Goal: Task Accomplishment & Management: Use online tool/utility

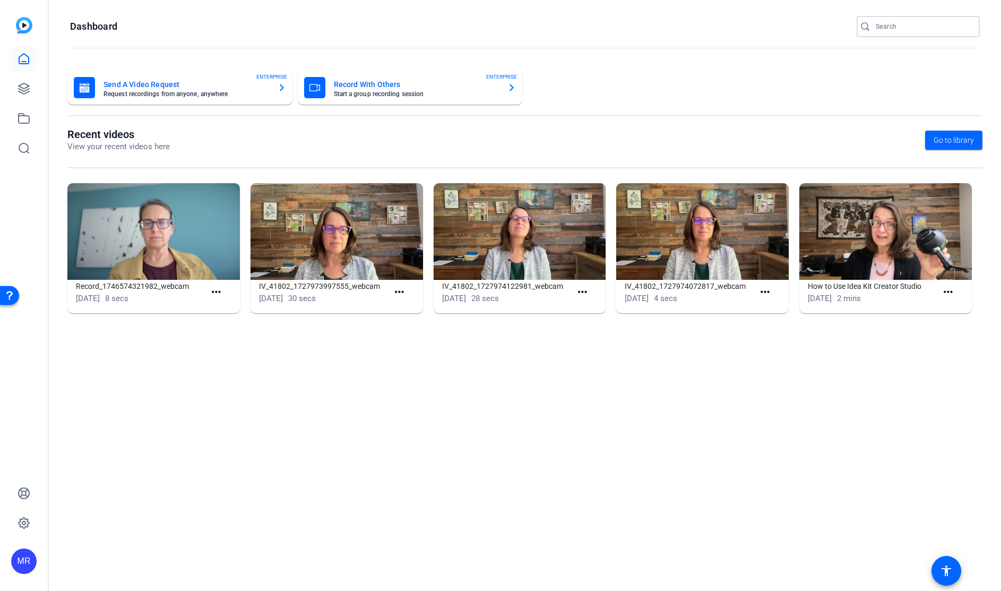
click at [908, 23] on input "Search" at bounding box center [924, 26] width 96 height 13
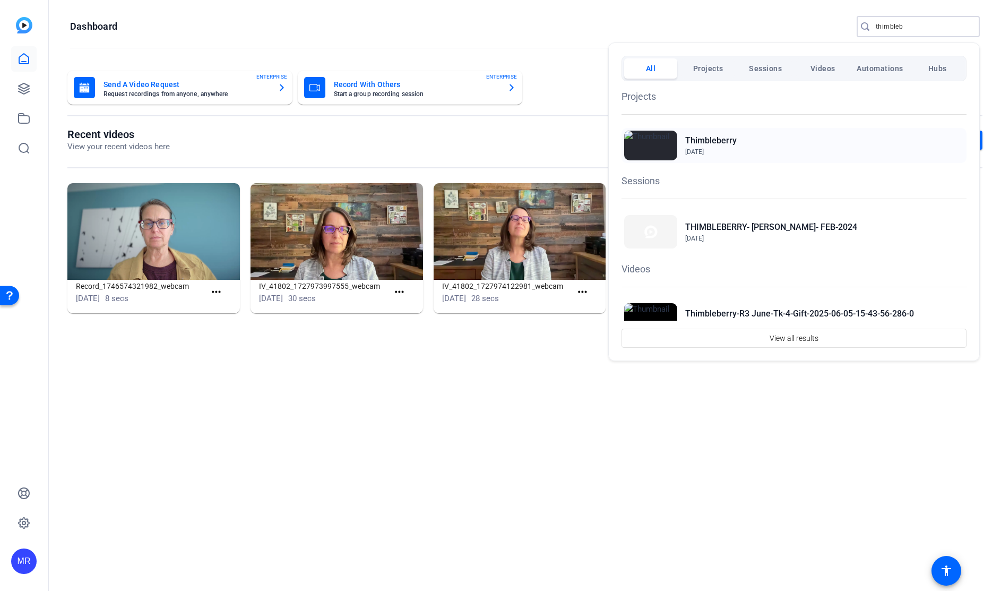
type input "thimbleb"
click at [710, 140] on h2 "Thimbleberry" at bounding box center [710, 140] width 51 height 13
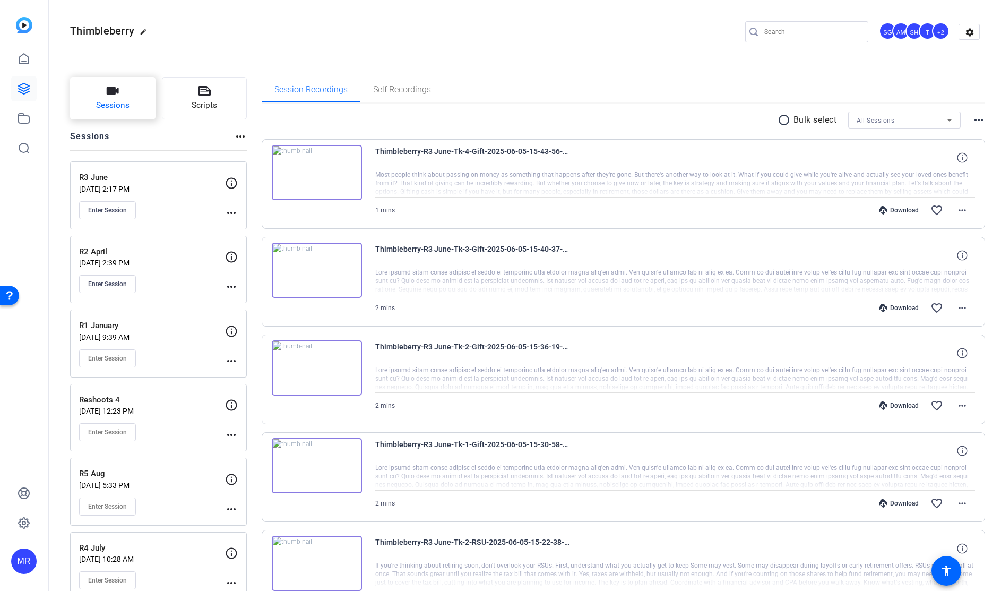
click at [108, 106] on span "Sessions" at bounding box center [112, 105] width 33 height 12
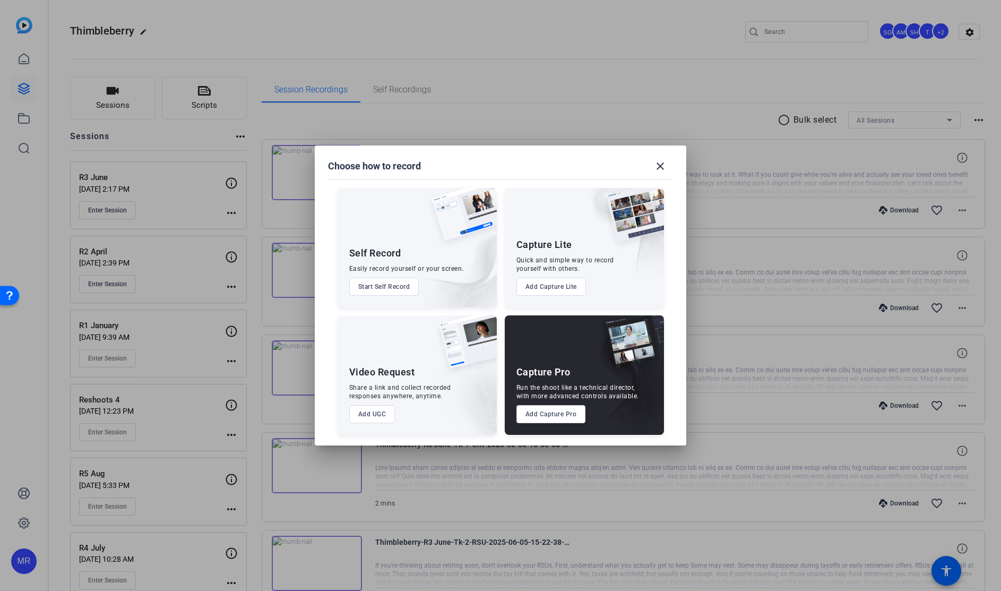
click at [556, 421] on button "Add Capture Pro" at bounding box center [552, 414] width 70 height 18
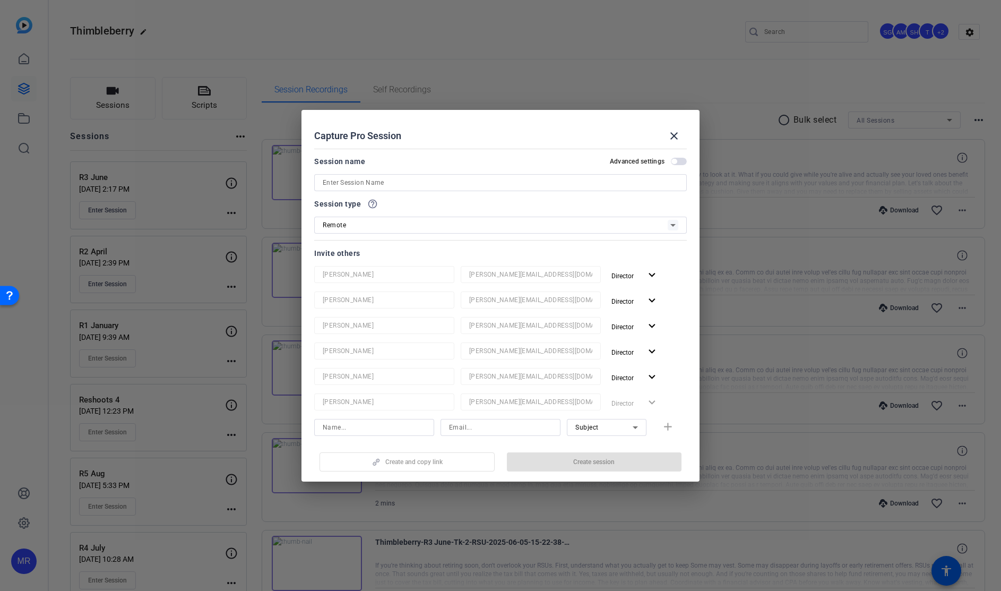
click at [373, 186] on input at bounding box center [501, 182] width 356 height 13
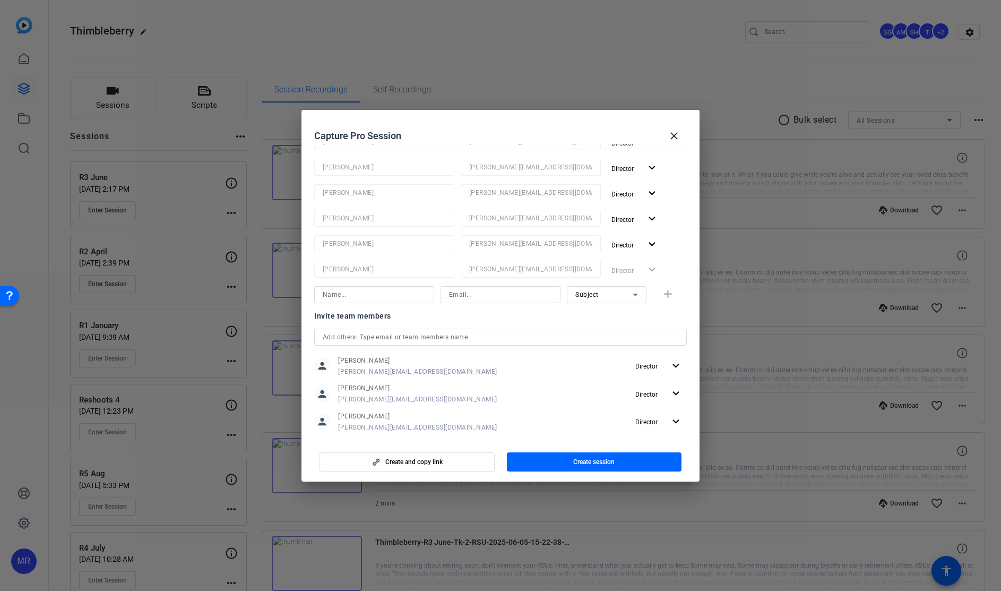
scroll to position [231, 0]
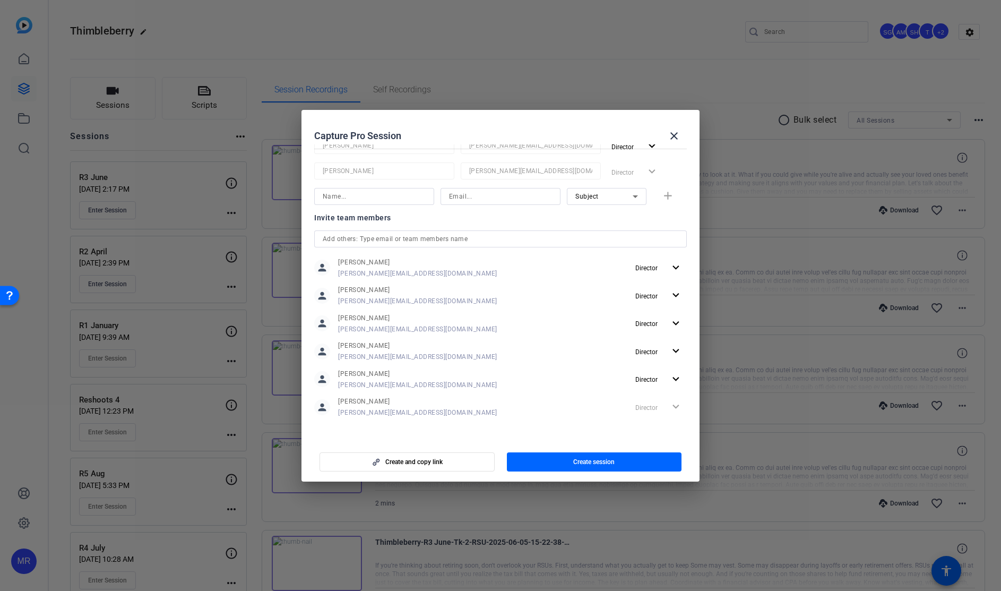
type input "R4 August"
click at [350, 237] on input "text" at bounding box center [501, 239] width 356 height 13
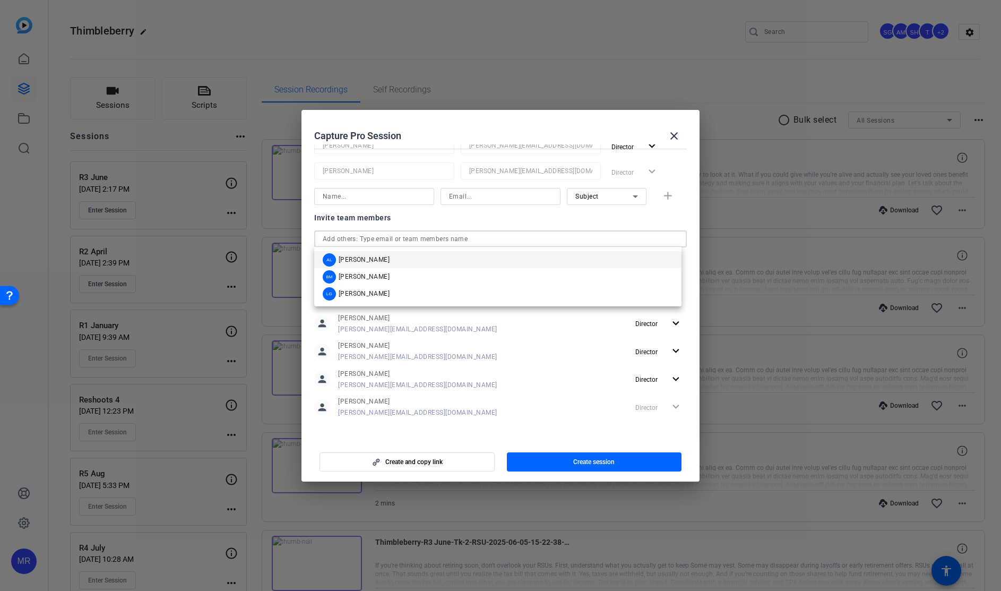
click at [363, 256] on span "Audrey Lee" at bounding box center [364, 259] width 51 height 8
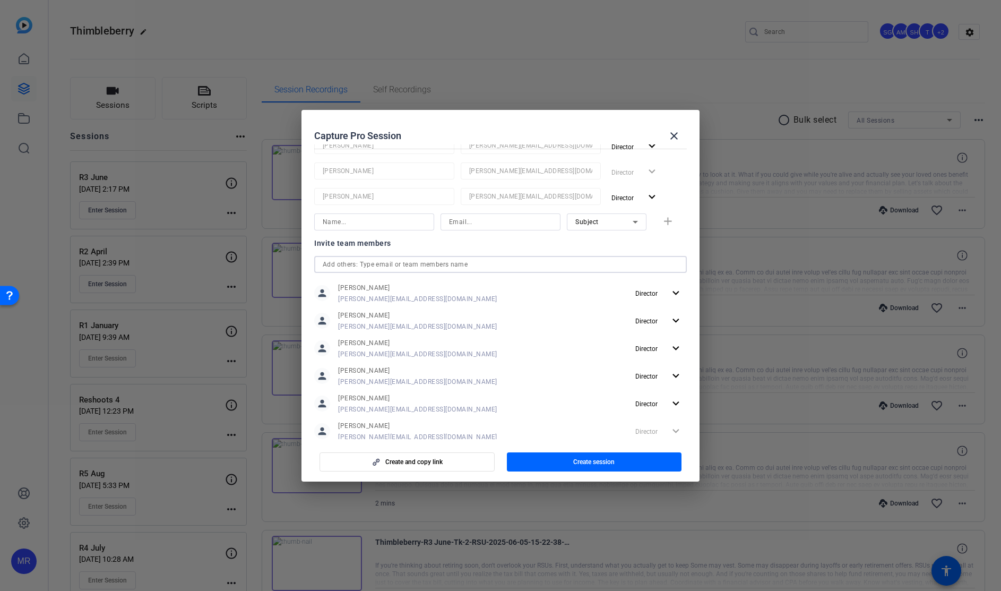
click at [359, 264] on input "text" at bounding box center [501, 264] width 356 height 13
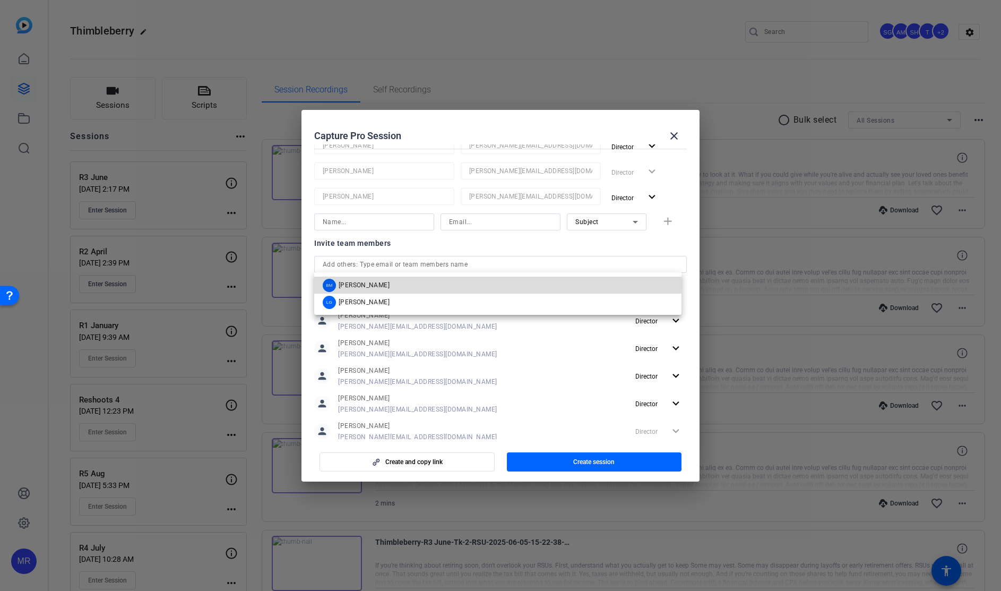
click at [365, 284] on span "Betsy Mugavero" at bounding box center [364, 285] width 51 height 8
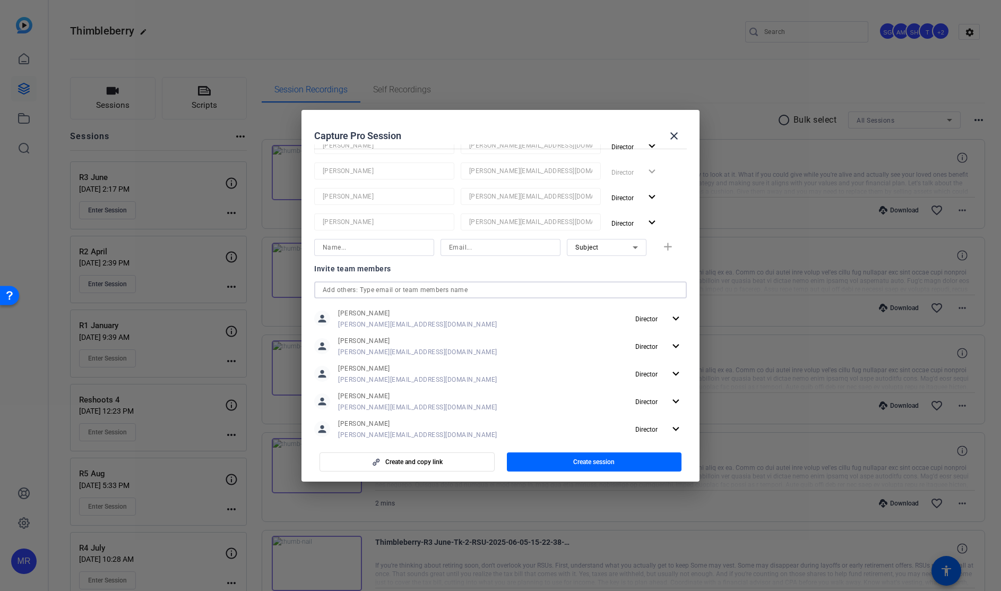
click at [360, 286] on input "text" at bounding box center [501, 290] width 356 height 13
click at [366, 312] on span "Laura Garfield" at bounding box center [364, 310] width 51 height 8
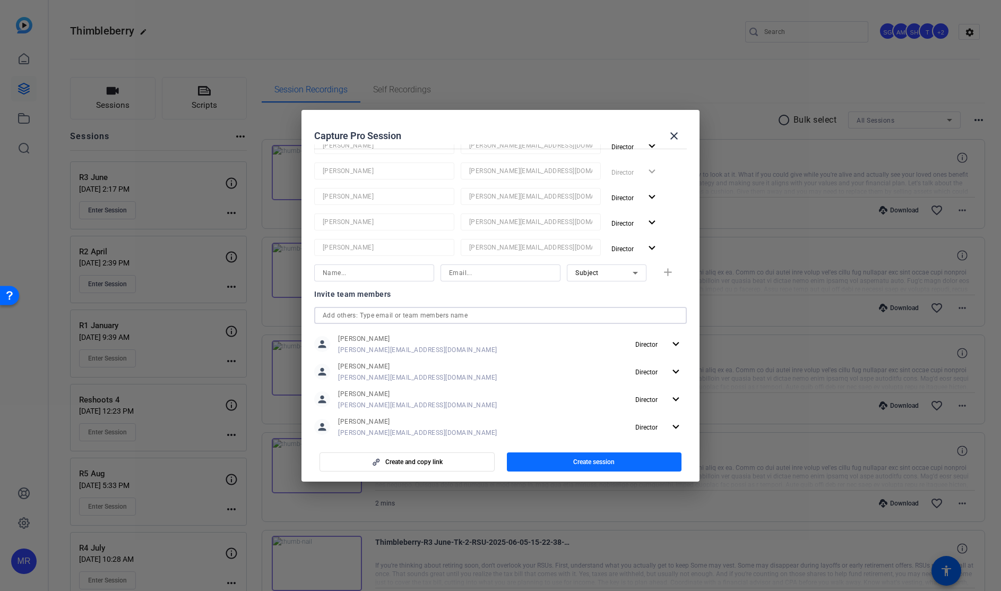
click at [574, 463] on span "Create session" at bounding box center [593, 462] width 41 height 8
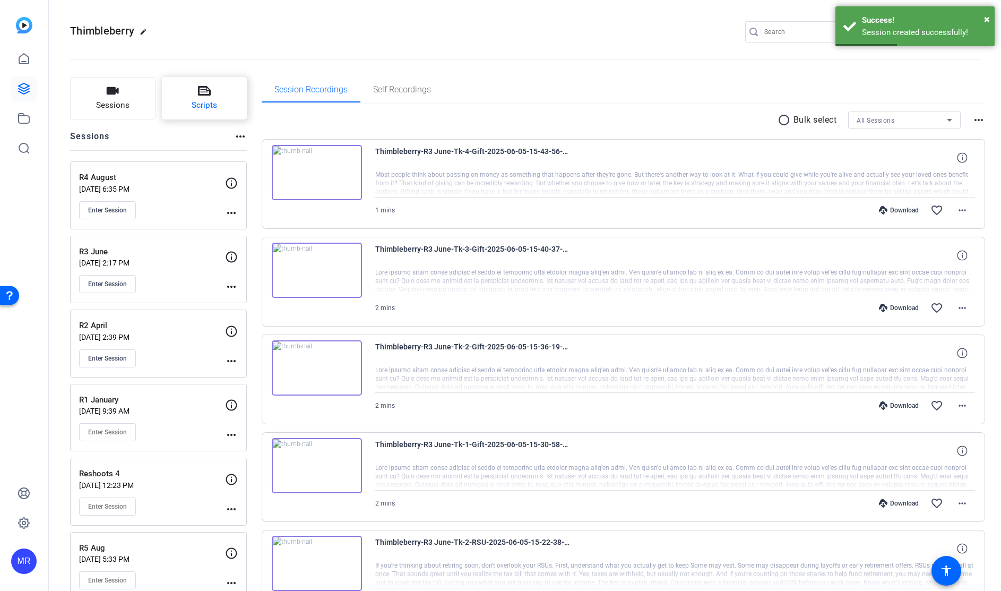
click at [206, 106] on span "Scripts" at bounding box center [204, 105] width 25 height 12
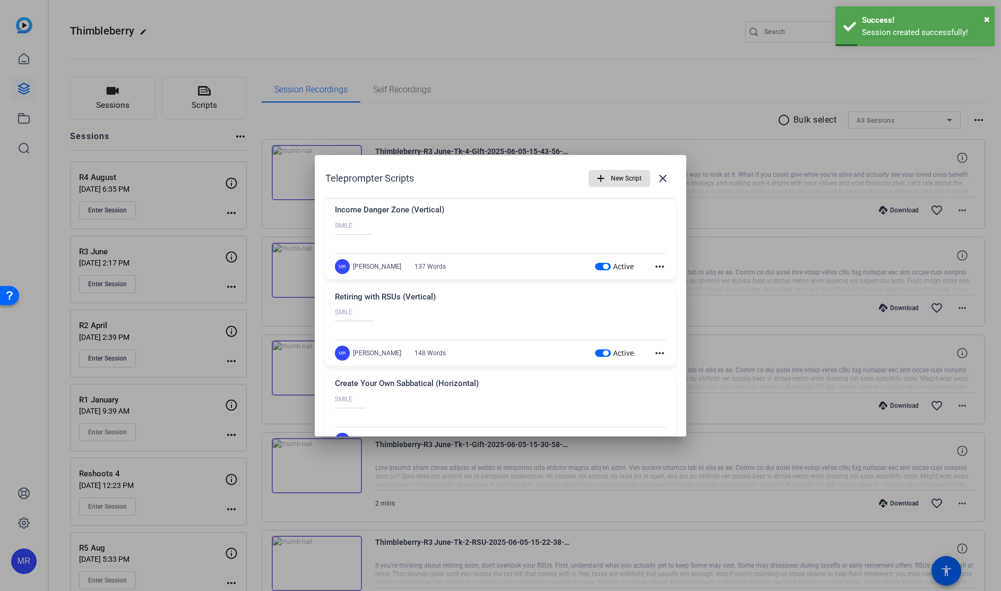
click at [603, 264] on span "button" at bounding box center [605, 266] width 5 height 5
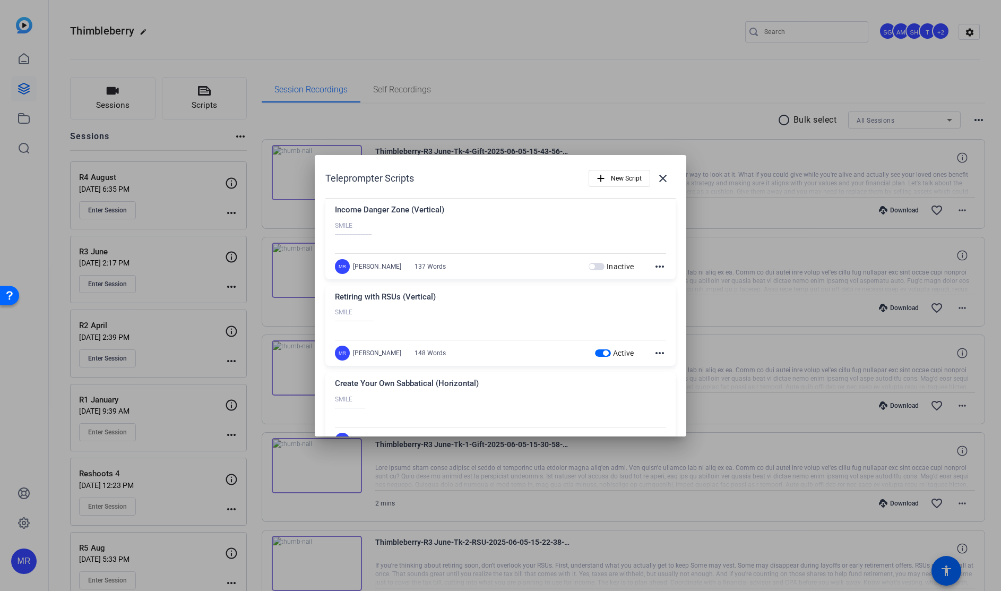
click at [603, 354] on span "button" at bounding box center [605, 352] width 5 height 5
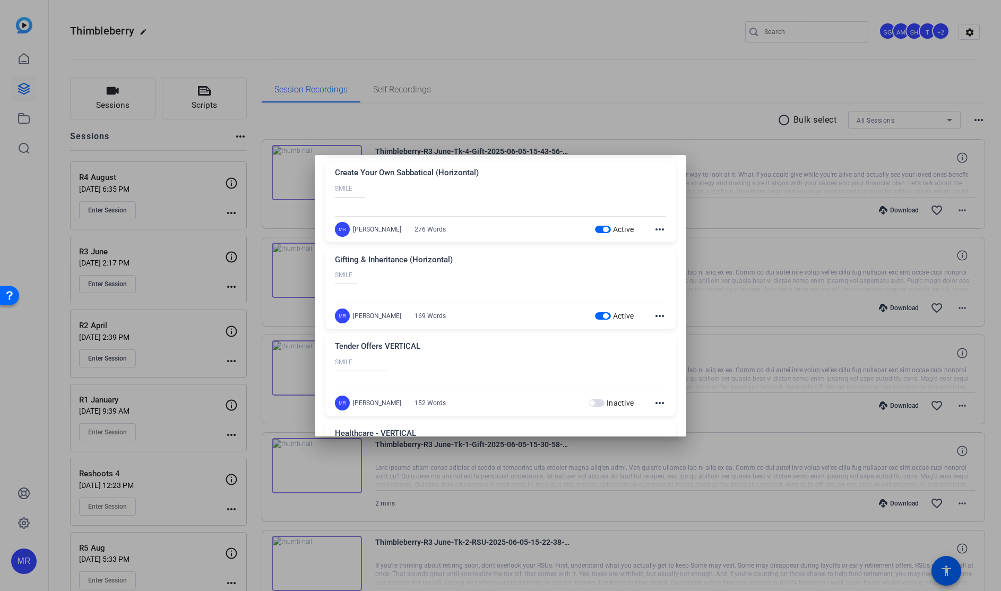
scroll to position [212, 0]
click at [603, 228] on span "button" at bounding box center [605, 227] width 5 height 5
click at [597, 316] on span "button" at bounding box center [603, 314] width 16 height 7
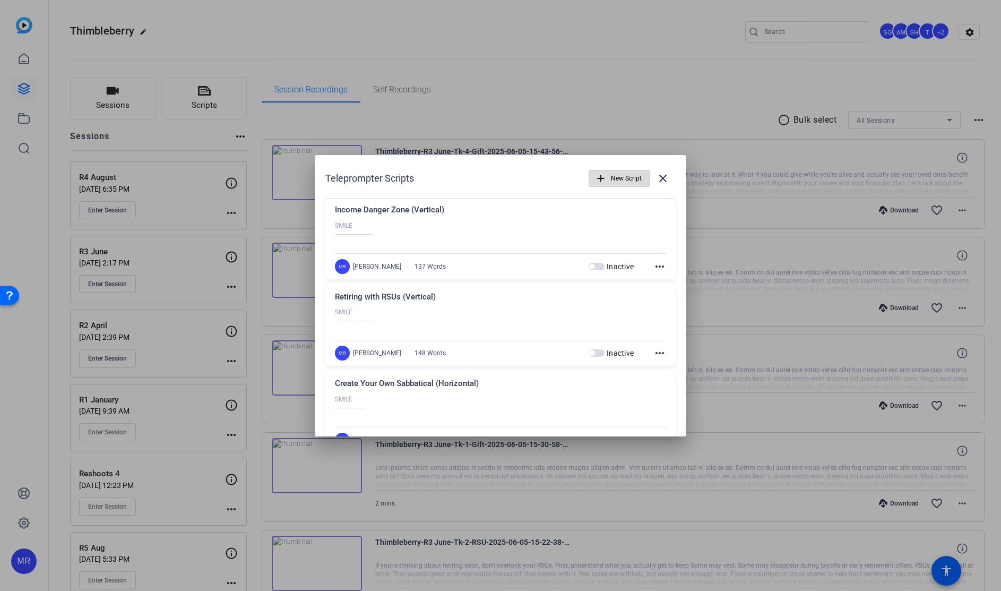
click at [617, 180] on span "New Script" at bounding box center [626, 178] width 31 height 20
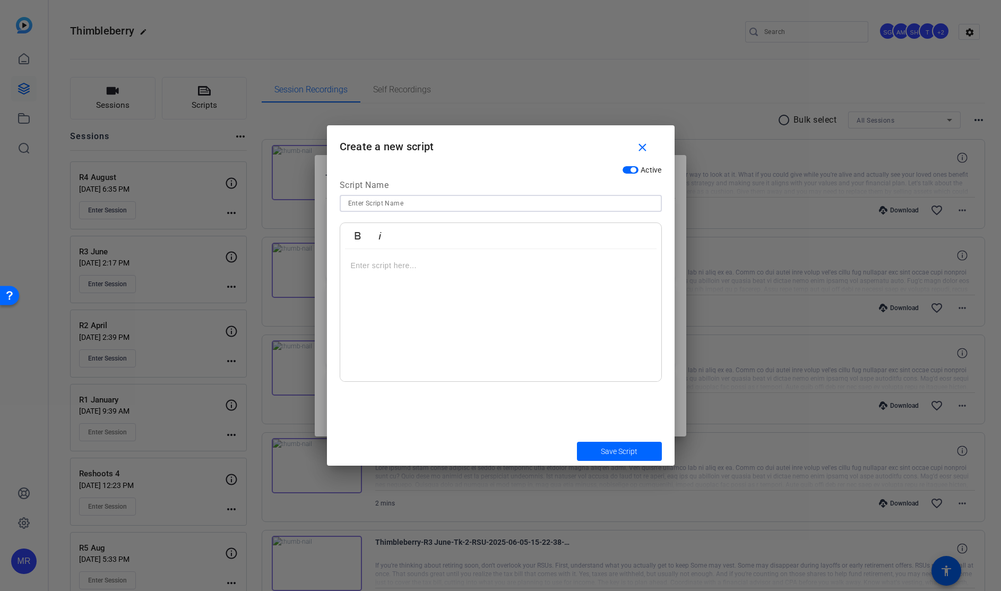
click at [368, 199] on input at bounding box center [500, 203] width 305 height 13
type input "Will You Outlive Him - Horizontal"
click at [381, 262] on p at bounding box center [501, 266] width 300 height 12
click at [374, 307] on p at bounding box center [501, 313] width 300 height 12
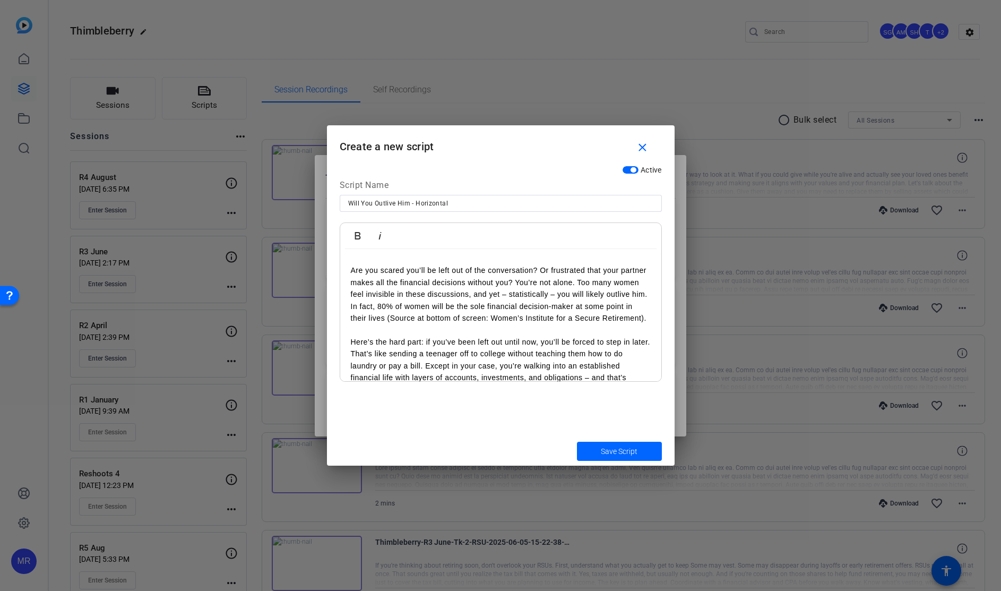
scroll to position [70, 0]
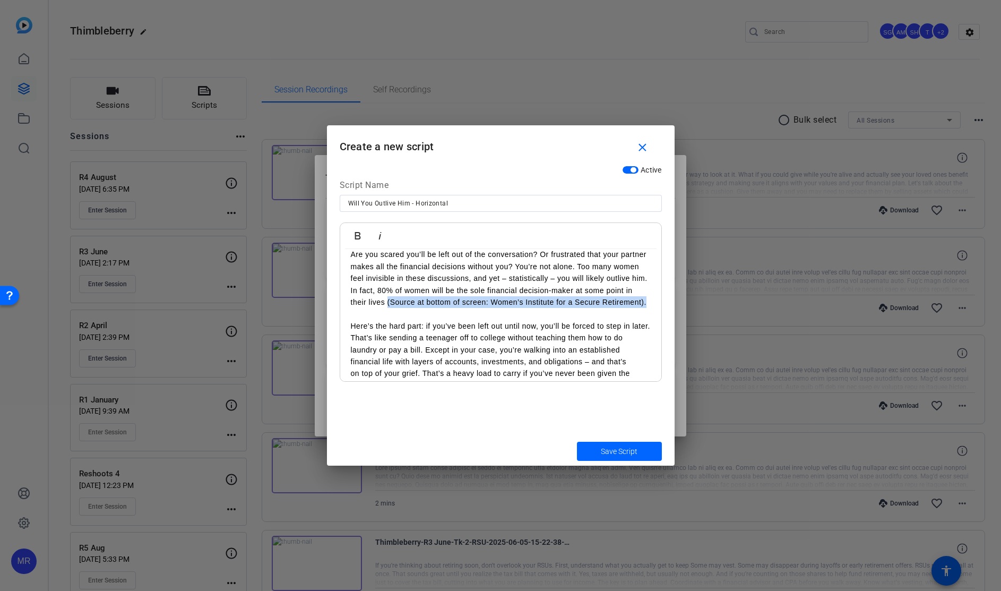
drag, startPoint x: 427, startPoint y: 317, endPoint x: 437, endPoint y: 305, distance: 15.4
click at [437, 305] on p "Are you scared you’ll be left out of the conversation? Or frustrated that your …" at bounding box center [501, 277] width 300 height 59
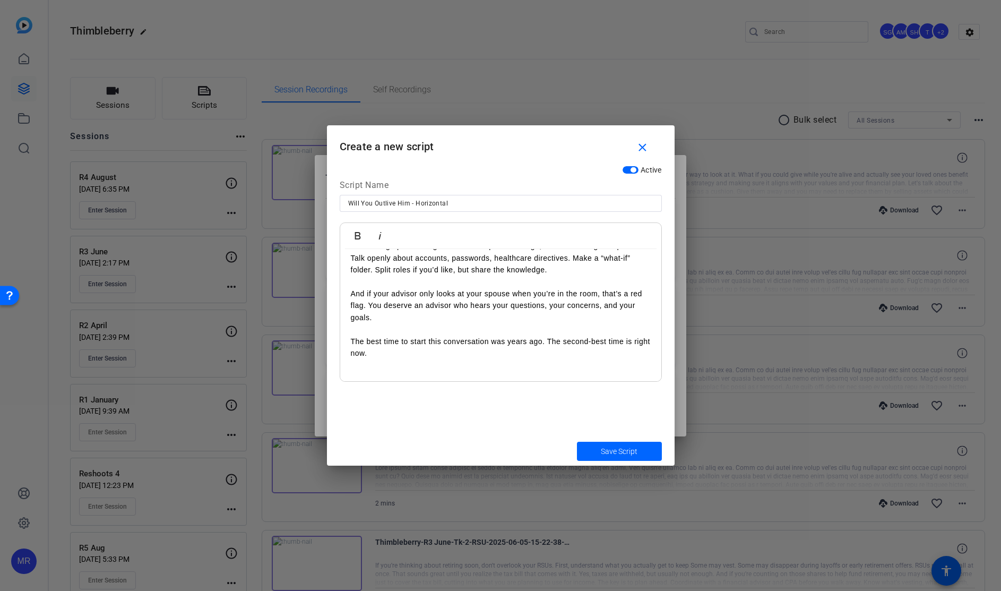
scroll to position [0, 0]
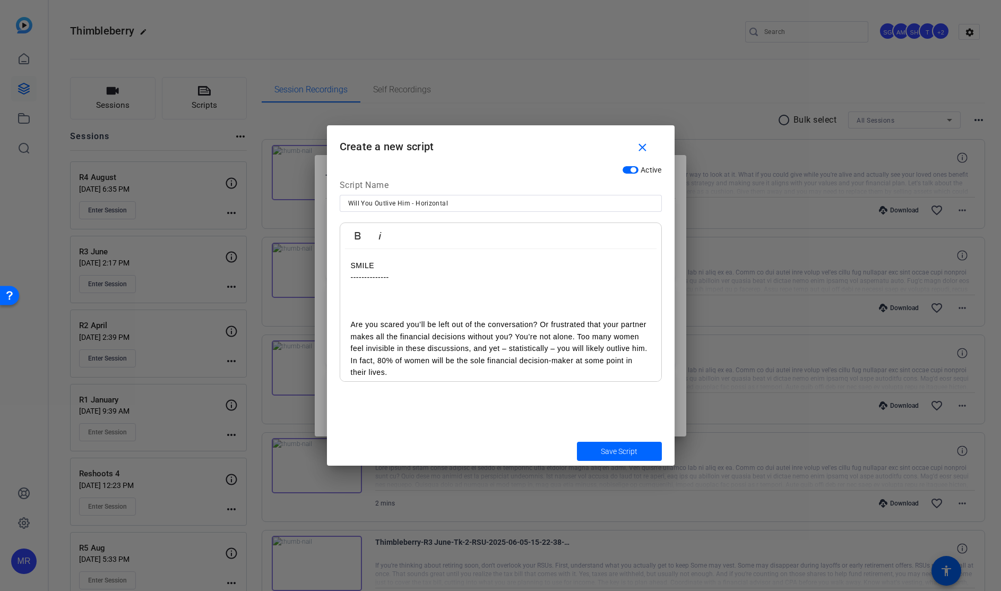
click at [437, 302] on p at bounding box center [501, 301] width 300 height 12
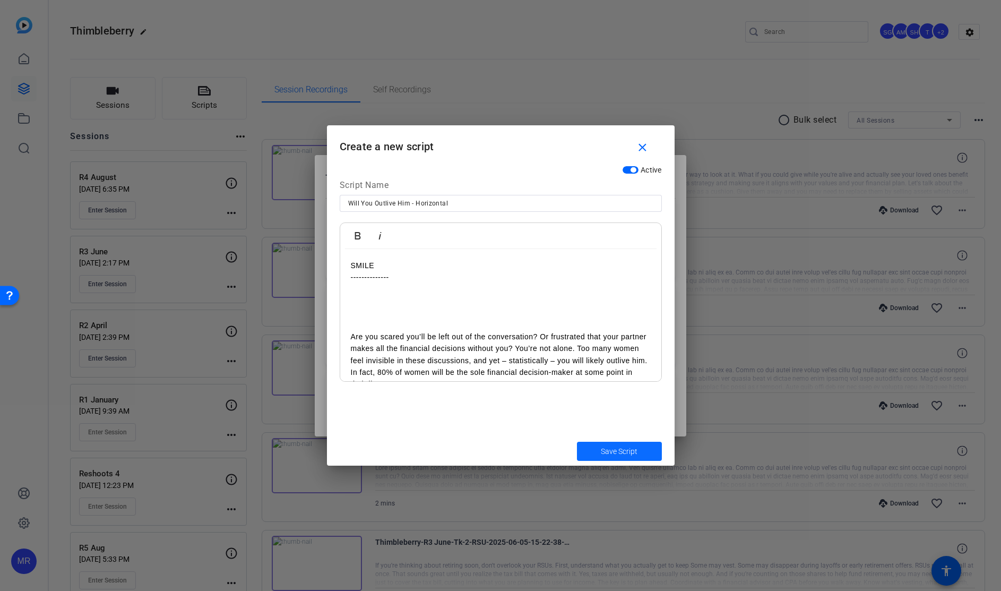
click at [637, 451] on span "Save Script" at bounding box center [619, 451] width 37 height 11
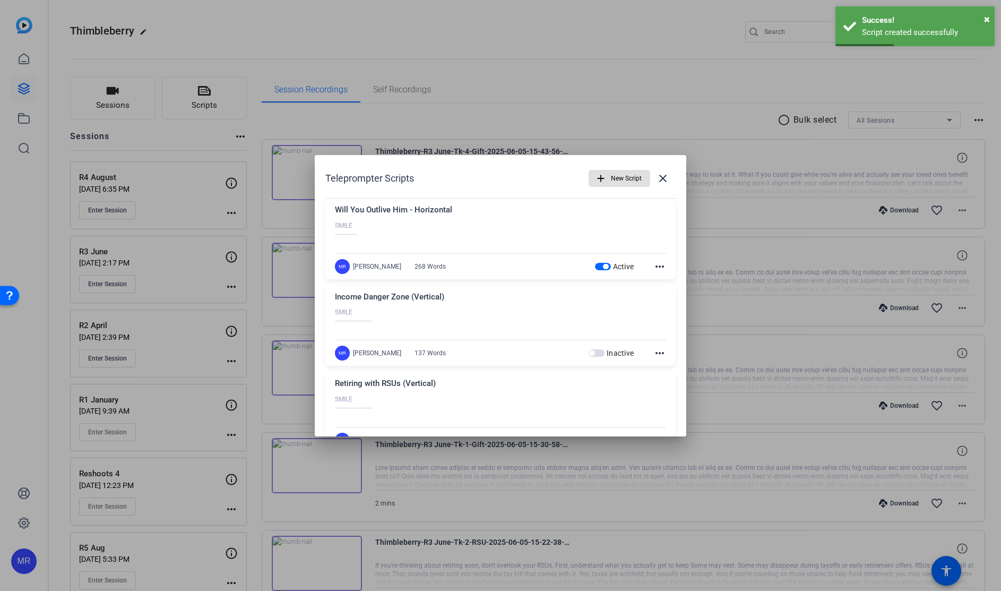
click at [611, 181] on span "New Script" at bounding box center [626, 178] width 31 height 20
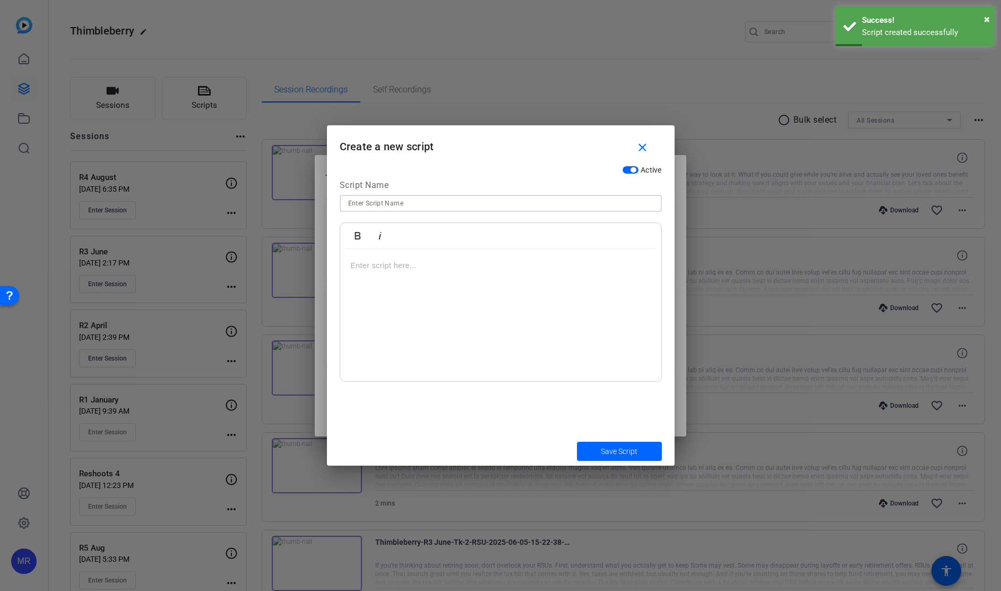
click at [382, 205] on input at bounding box center [500, 203] width 305 height 13
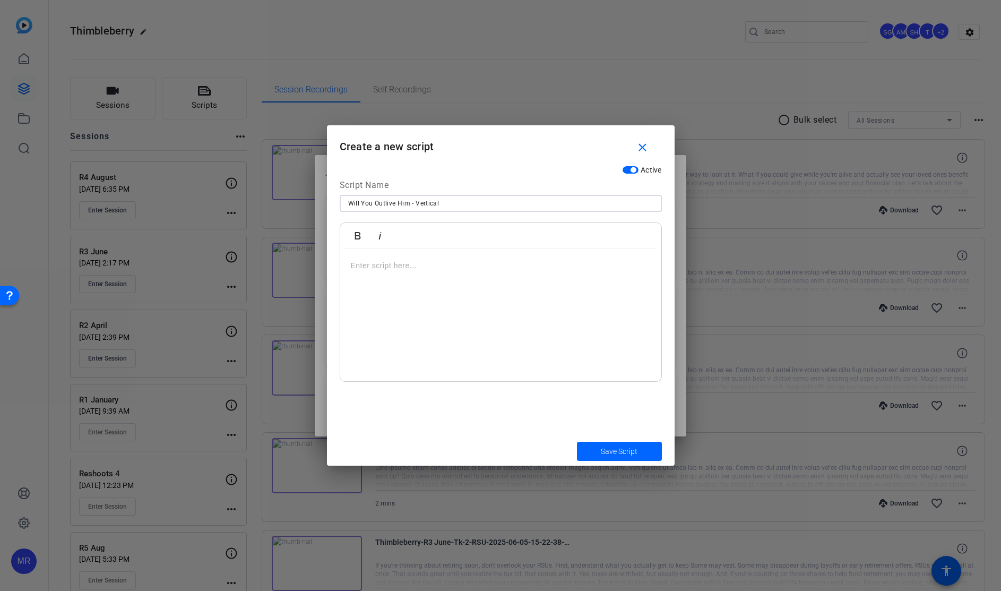
type input "Will You Outlive Him - Vertical"
click at [443, 263] on p at bounding box center [501, 266] width 300 height 12
click at [398, 333] on p at bounding box center [501, 337] width 300 height 12
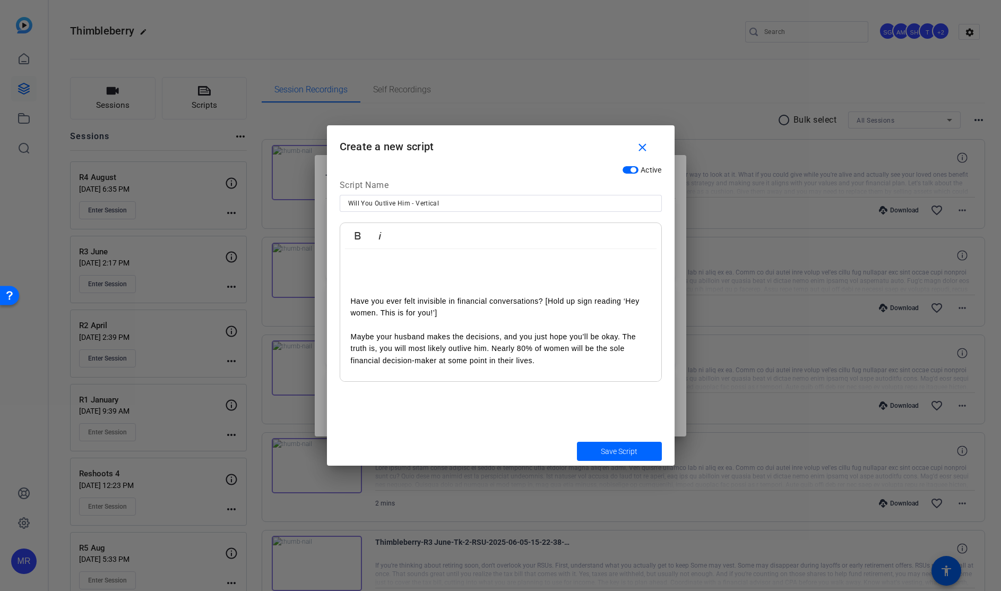
scroll to position [22, 0]
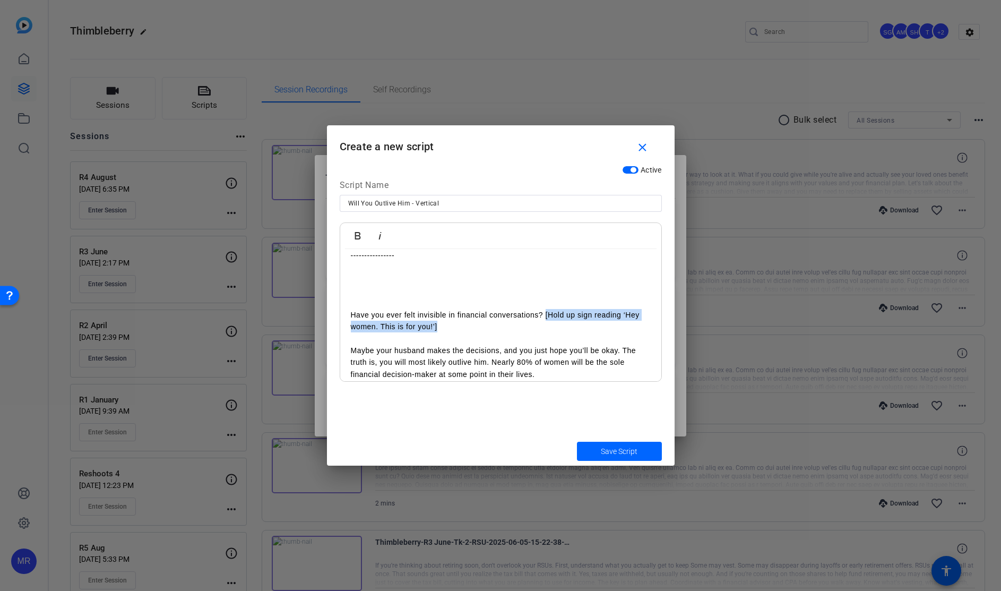
drag, startPoint x: 443, startPoint y: 331, endPoint x: 545, endPoint y: 313, distance: 103.5
click at [545, 313] on p "Have you ever felt invisible in financial conversations? [Hold up sign reading …" at bounding box center [501, 321] width 300 height 24
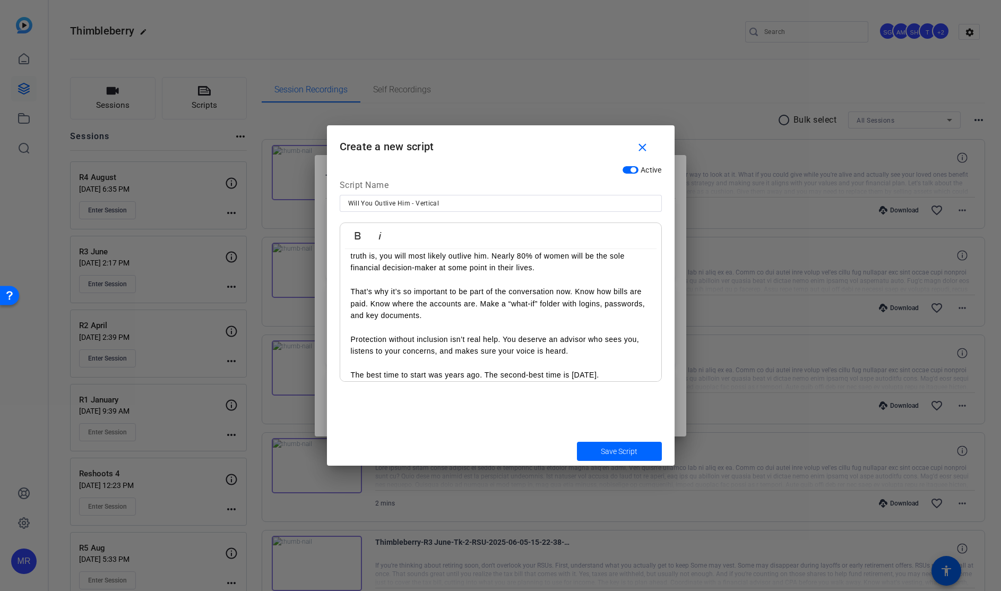
scroll to position [126, 0]
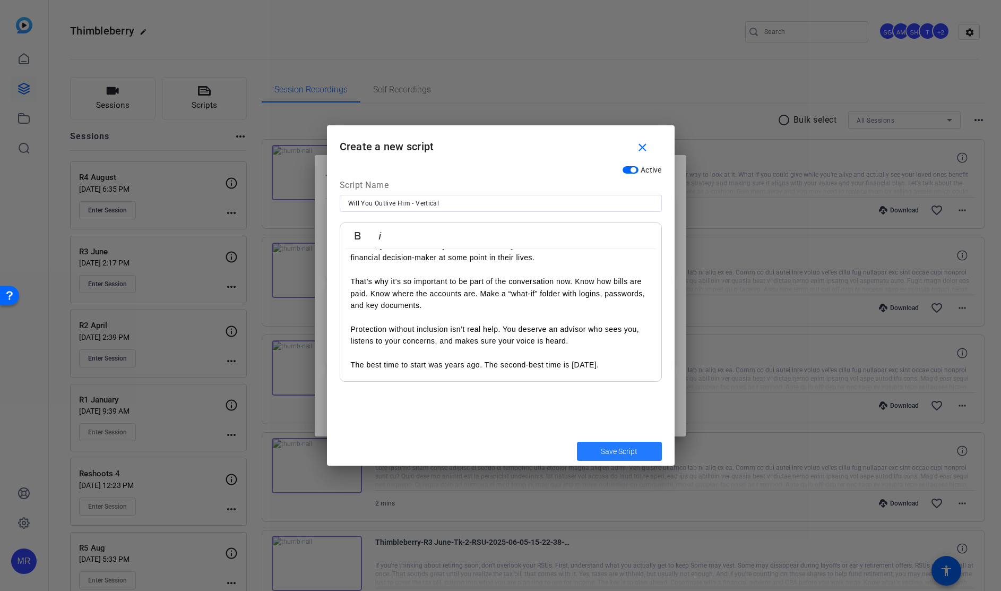
click at [628, 454] on span "Save Script" at bounding box center [619, 451] width 37 height 11
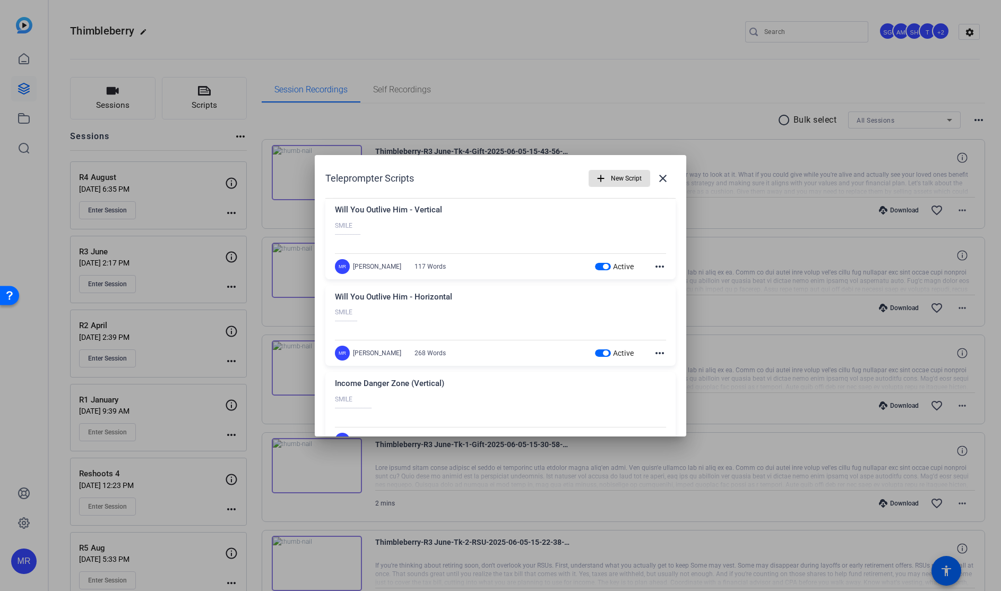
click at [611, 183] on span "New Script" at bounding box center [626, 178] width 31 height 20
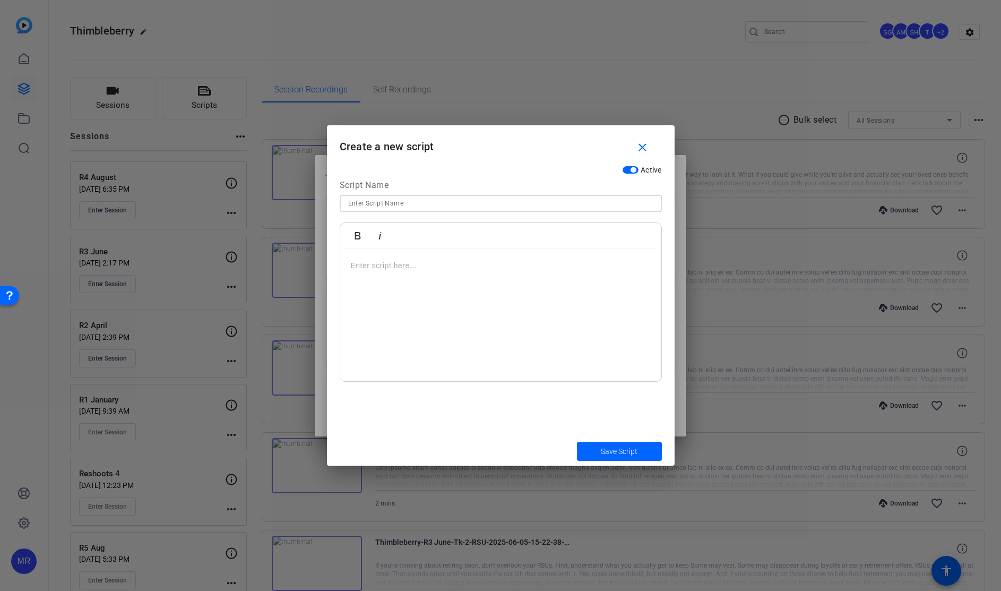
click at [451, 207] on input at bounding box center [500, 203] width 305 height 13
type input "Eggplant Tacos - Horizontal"
click at [424, 272] on div at bounding box center [500, 315] width 321 height 133
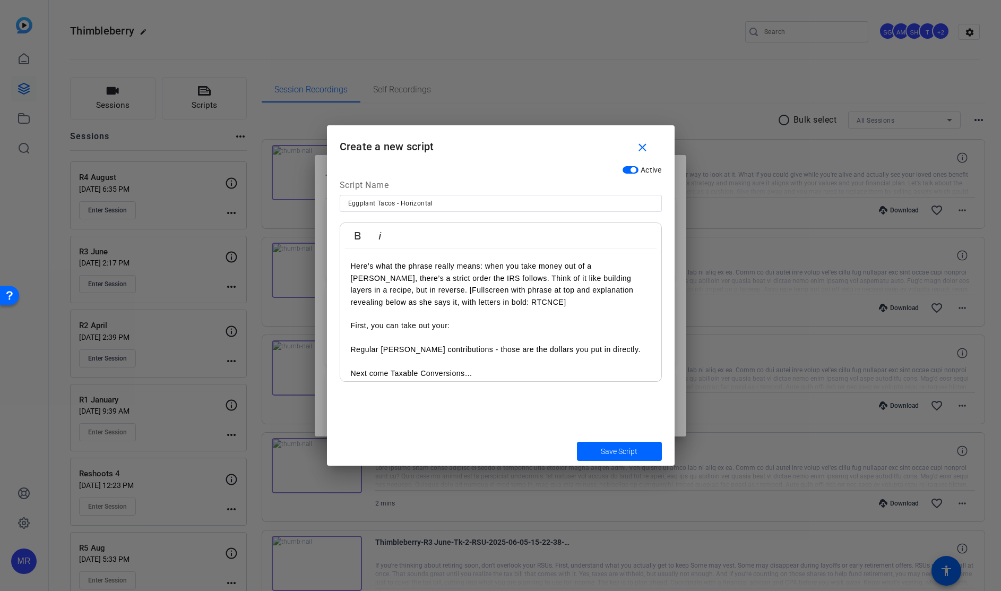
scroll to position [81, 0]
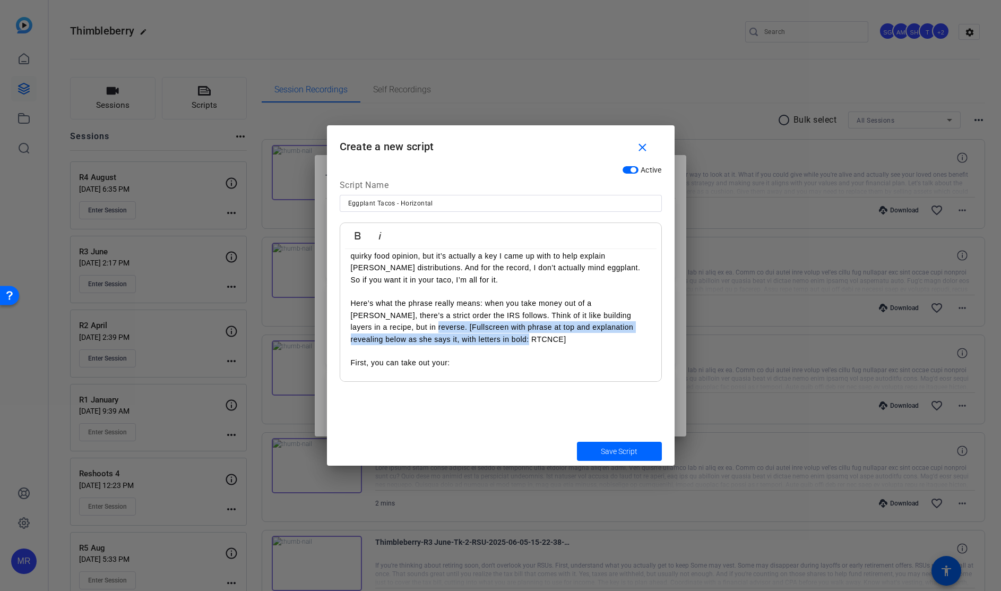
drag, startPoint x: 489, startPoint y: 339, endPoint x: 463, endPoint y: 353, distance: 29.2
click at [383, 330] on p "Here’s what the phrase really means: when you take money out of a Roth, there’s…" at bounding box center [501, 321] width 300 height 48
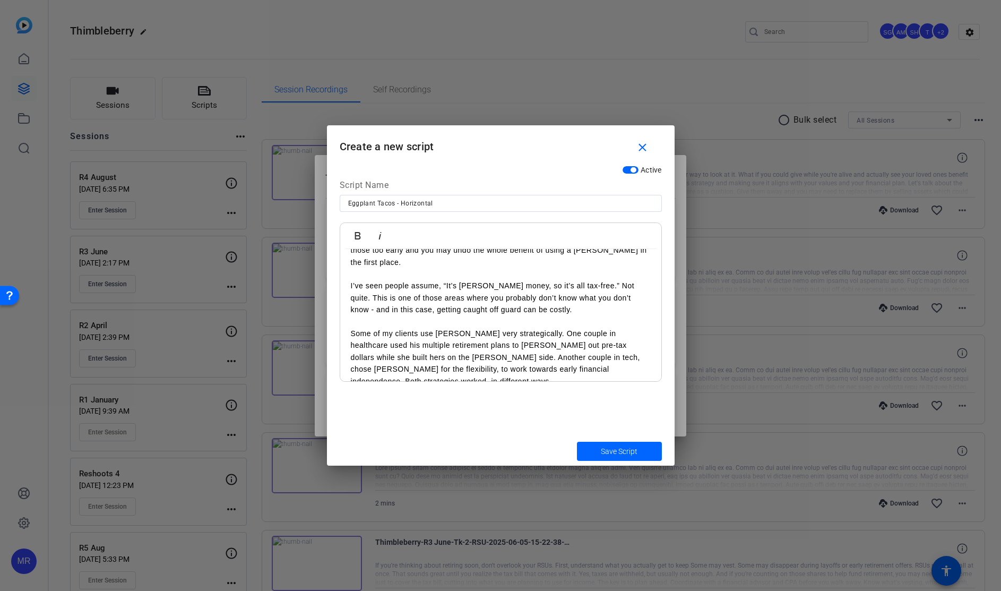
scroll to position [388, 0]
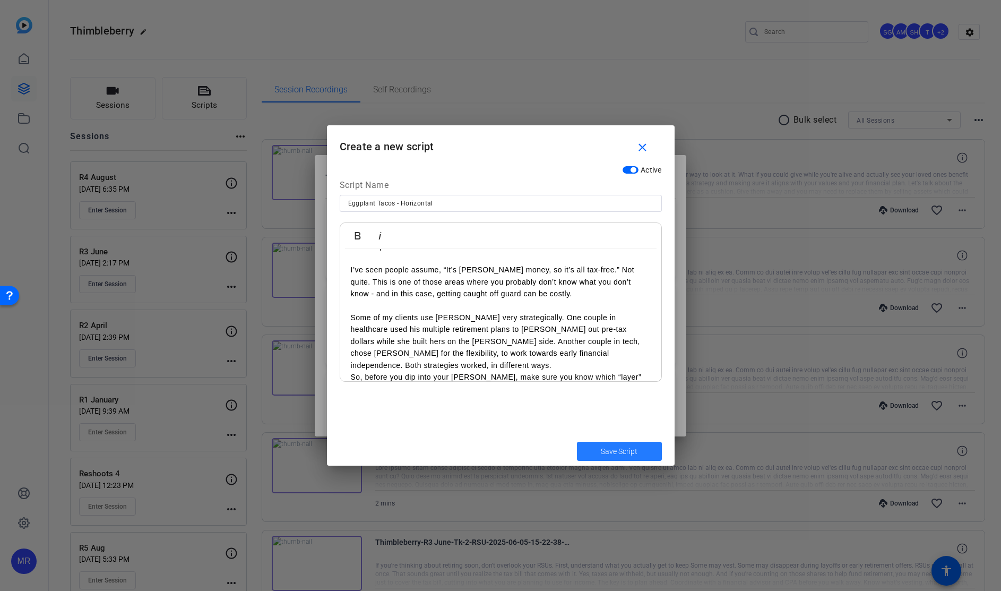
click at [629, 450] on span "Save Script" at bounding box center [619, 451] width 37 height 11
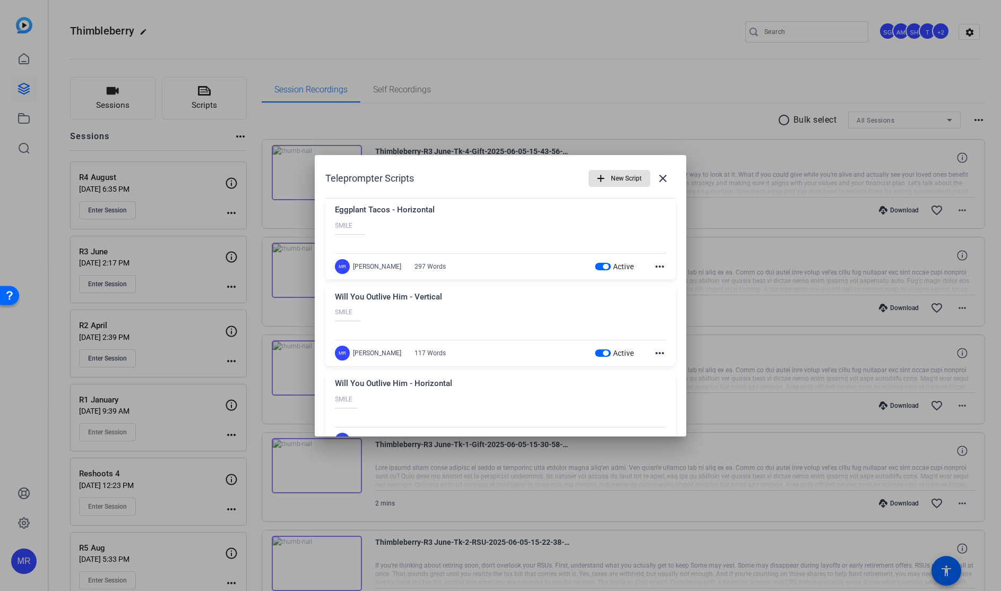
click at [603, 176] on span "button" at bounding box center [619, 178] width 61 height 25
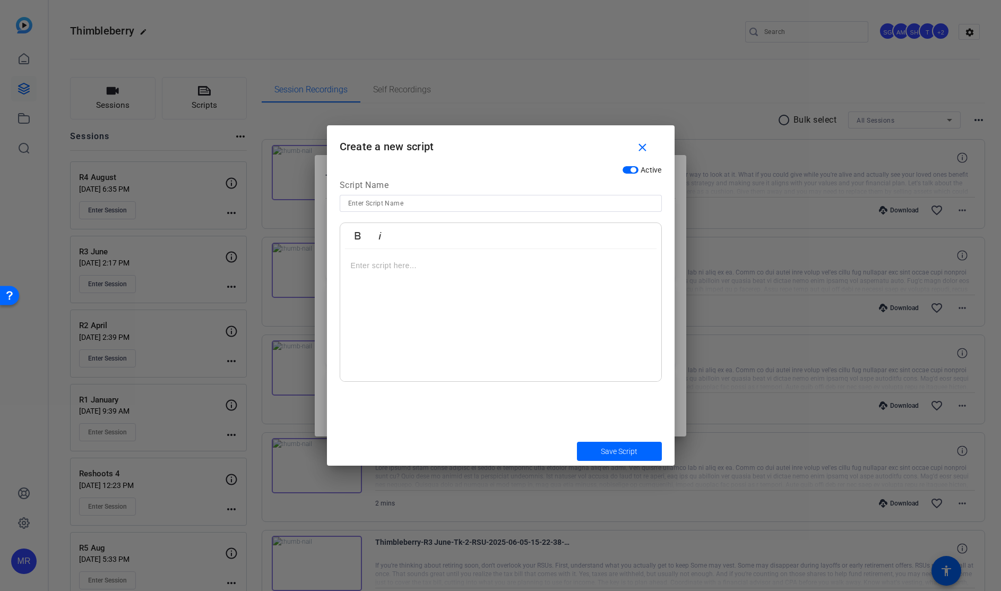
click at [414, 200] on input at bounding box center [500, 203] width 305 height 13
click at [407, 264] on p at bounding box center [501, 266] width 300 height 12
click at [432, 200] on input "Tax Triangle" at bounding box center [500, 203] width 305 height 13
type input "Tax Triangle - Vertical"
click at [391, 271] on p at bounding box center [501, 266] width 300 height 12
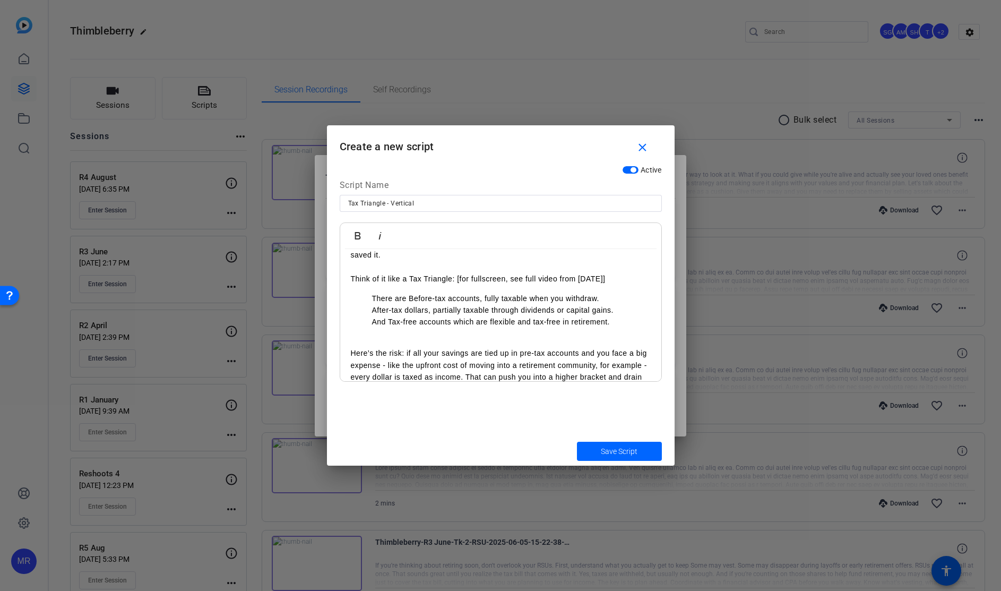
scroll to position [114, 0]
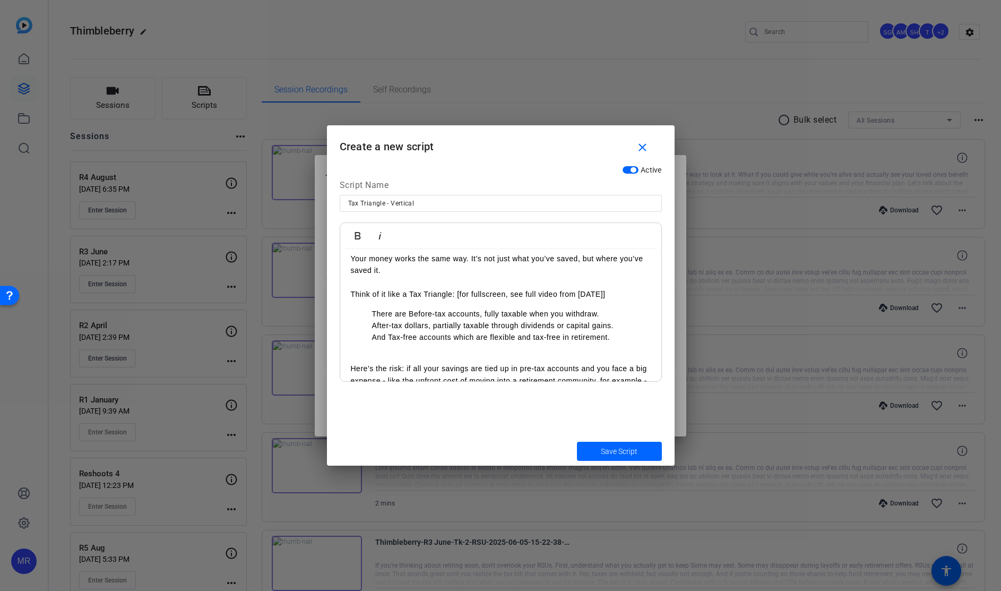
drag, startPoint x: 457, startPoint y: 294, endPoint x: 611, endPoint y: 294, distance: 153.4
click at [611, 294] on p "Think of it like a Tax Triangle: [for fullscreen, see full video from June ‘24]" at bounding box center [501, 294] width 300 height 12
click at [473, 332] on p "And Tax-free accounts which are flexible and tax-free in retirement." at bounding box center [511, 337] width 279 height 12
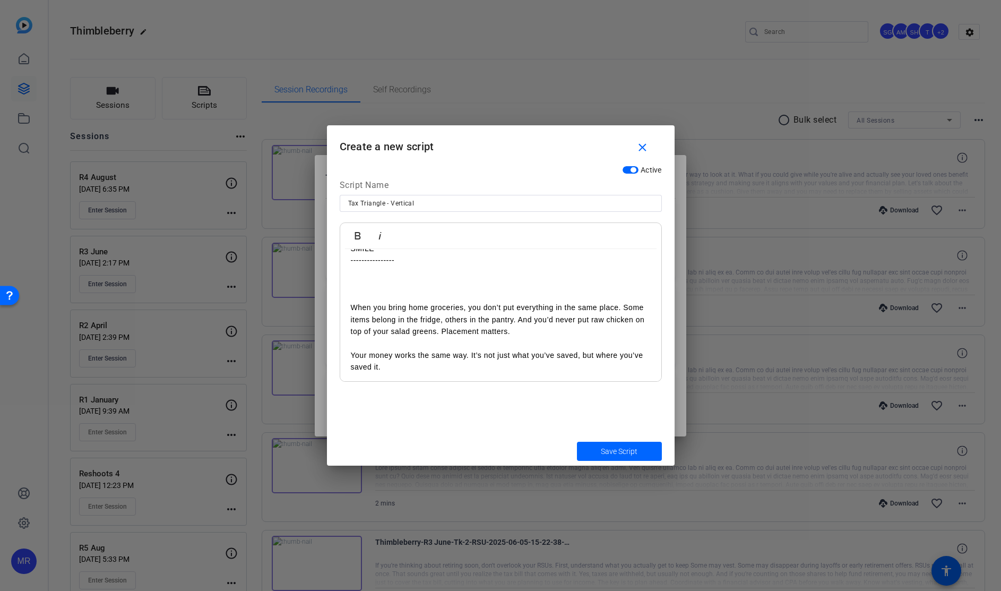
scroll to position [0, 0]
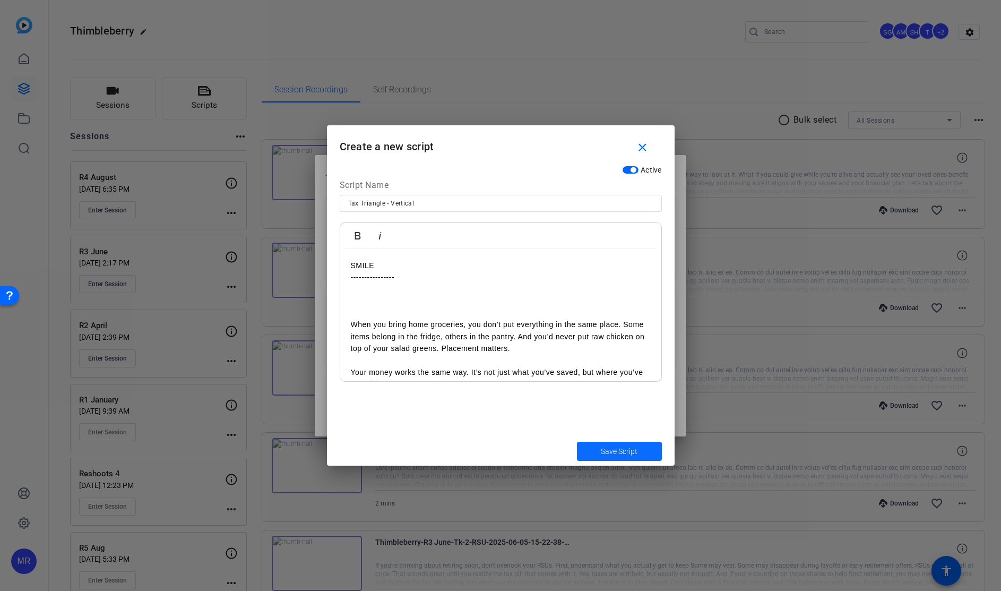
click at [611, 456] on span "Save Script" at bounding box center [619, 451] width 37 height 11
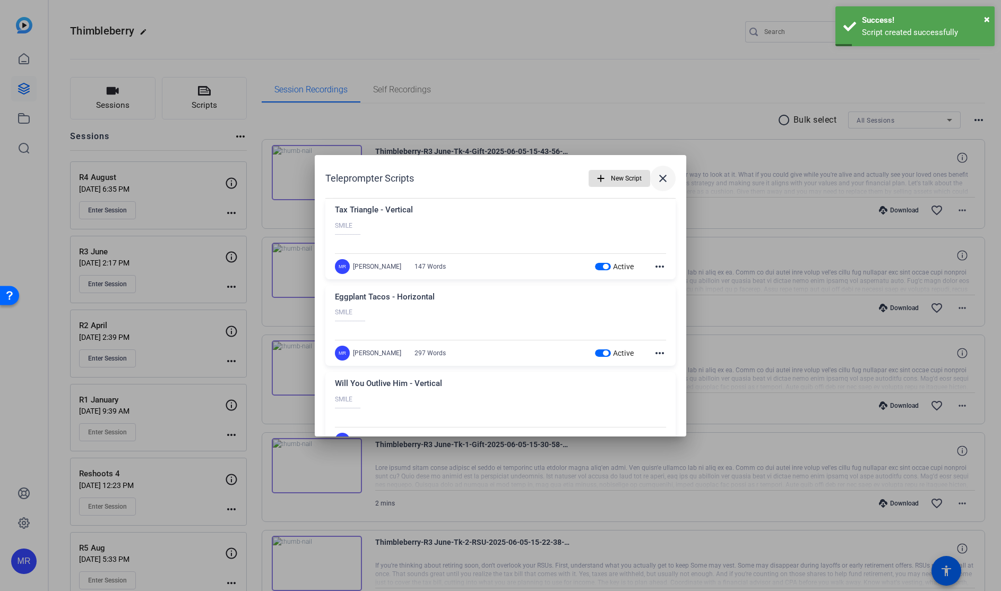
click at [657, 182] on mat-icon "close" at bounding box center [663, 178] width 13 height 13
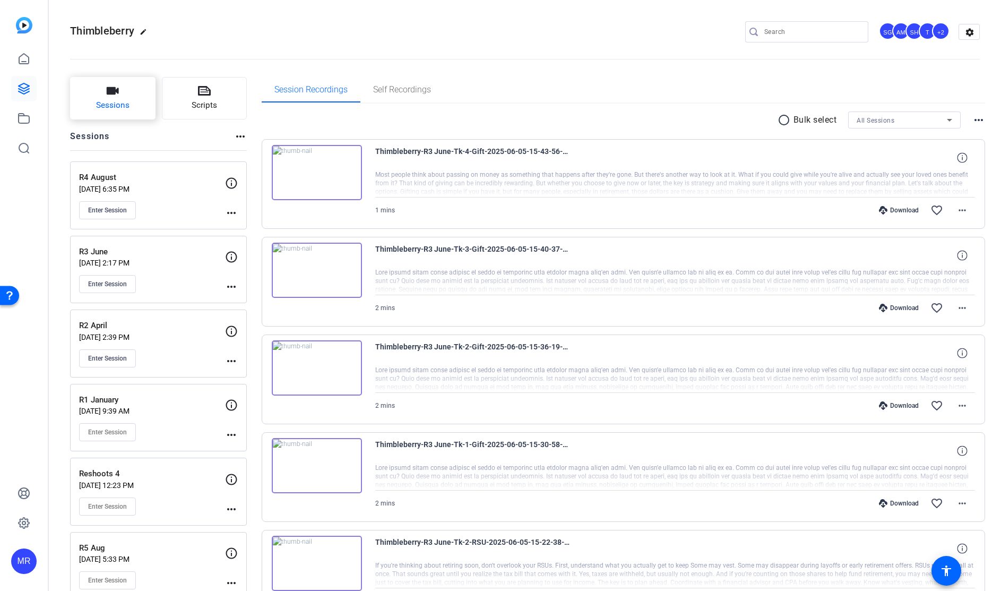
click at [117, 102] on span "Sessions" at bounding box center [112, 105] width 33 height 12
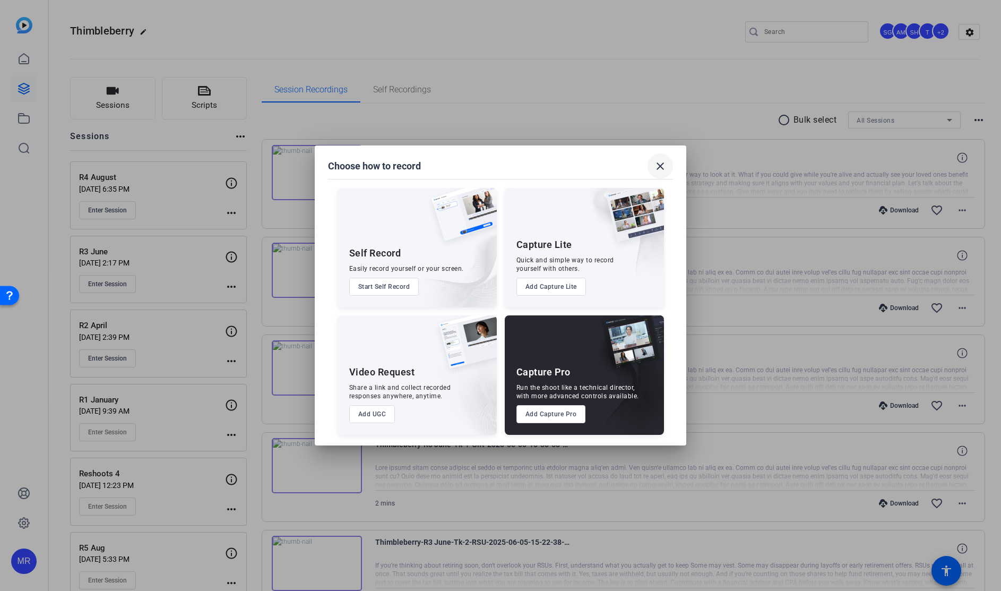
click at [659, 167] on mat-icon "close" at bounding box center [660, 166] width 13 height 13
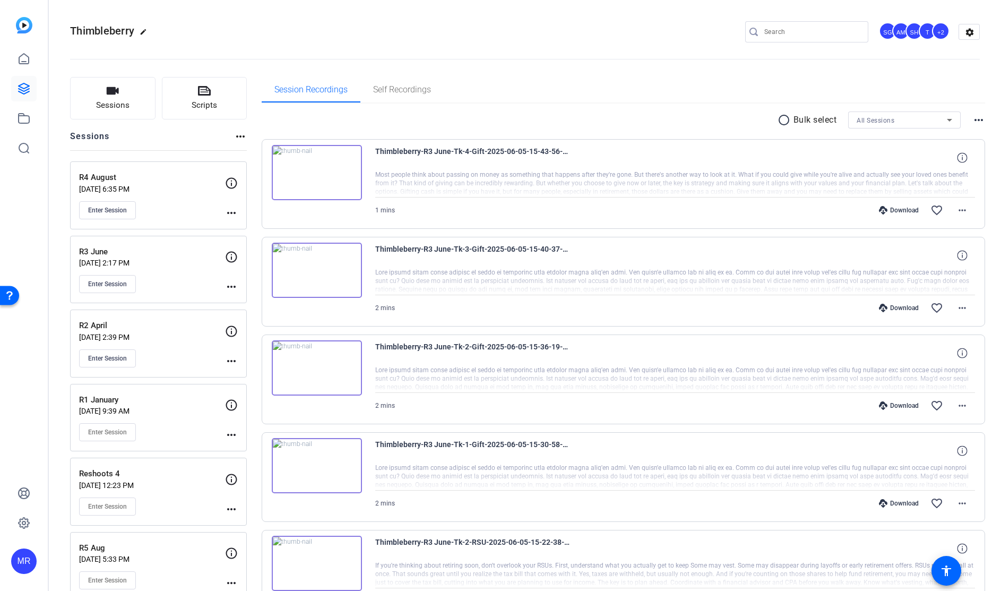
click at [117, 211] on span "Enter Session" at bounding box center [107, 210] width 39 height 8
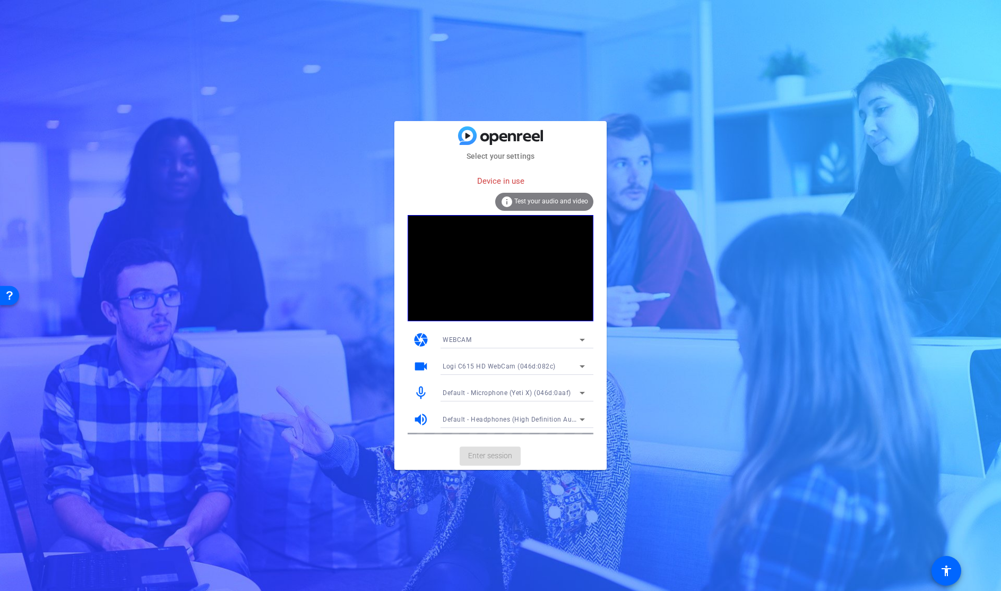
click at [492, 454] on mat-card-actions "Enter session" at bounding box center [500, 456] width 212 height 28
